Goal: Task Accomplishment & Management: Use online tool/utility

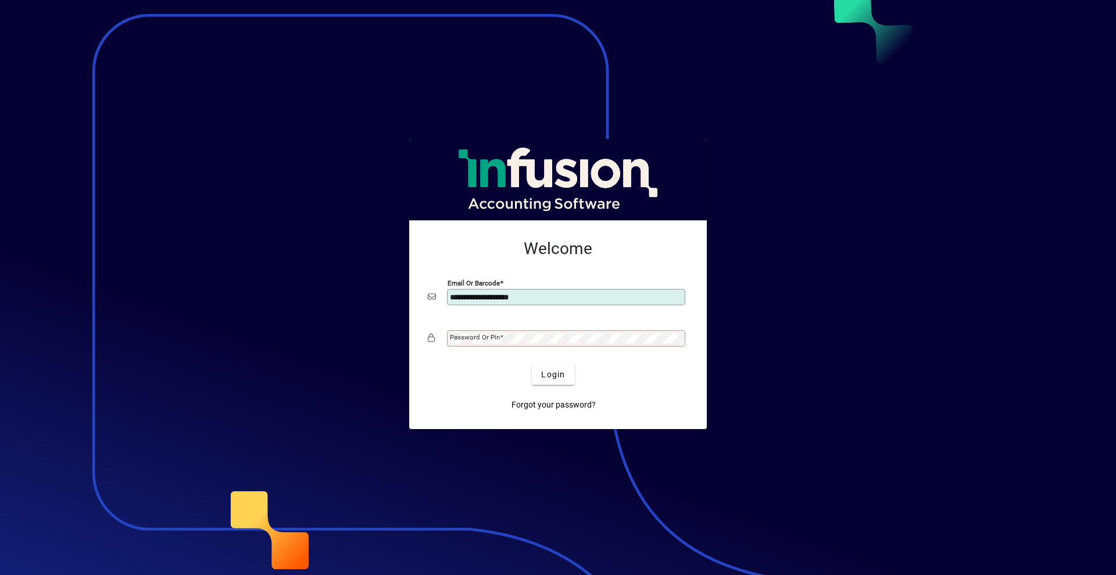
type input "**********"
click at [465, 337] on mat-label "Password or Pin" at bounding box center [475, 337] width 50 height 8
click at [532, 364] on button "Login" at bounding box center [553, 374] width 42 height 21
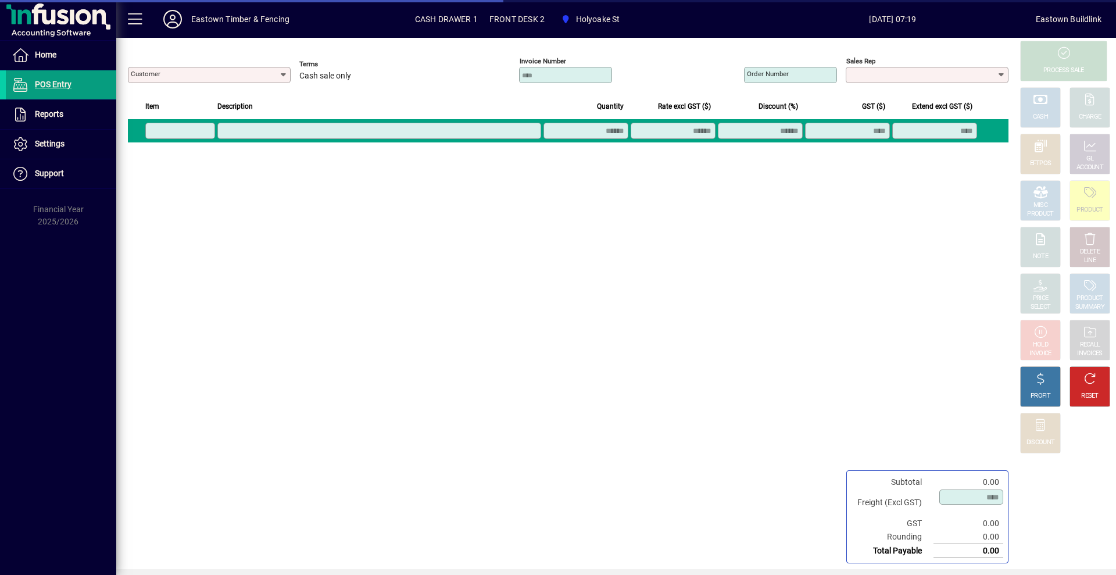
type input "**********"
